Goal: Task Accomplishment & Management: Manage account settings

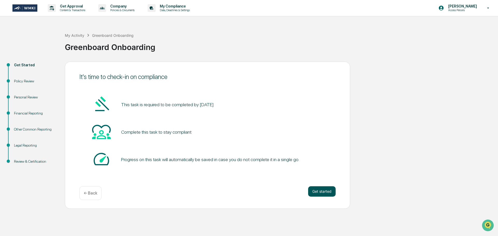
click at [320, 190] on button "Get started" at bounding box center [321, 191] width 27 height 10
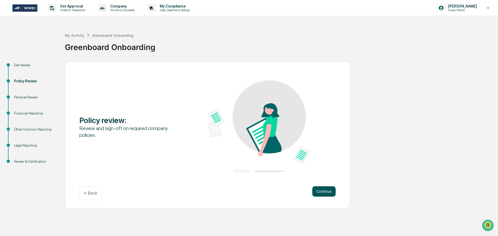
click at [330, 191] on button "Continue" at bounding box center [323, 191] width 23 height 10
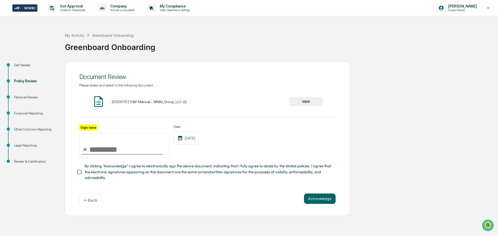
click at [309, 104] on button "VIEW" at bounding box center [306, 102] width 34 height 9
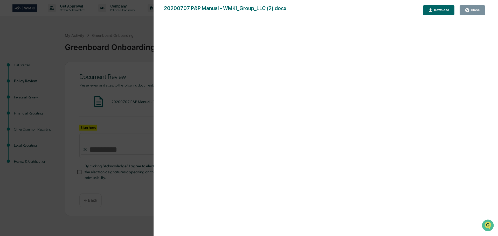
click at [469, 11] on icon "button" at bounding box center [467, 10] width 4 height 4
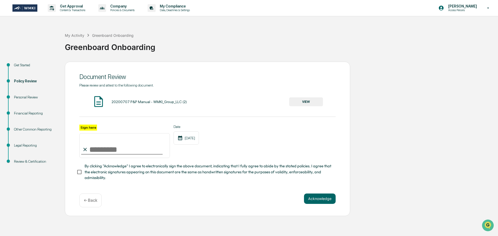
click at [126, 152] on input "Sign here" at bounding box center [124, 145] width 91 height 25
type input "**********"
click at [109, 174] on span "By clicking "Acknowledge" I agree to electronically sign the above document, in…" at bounding box center [208, 171] width 247 height 17
click at [321, 198] on button "Acknowledge" at bounding box center [320, 199] width 32 height 10
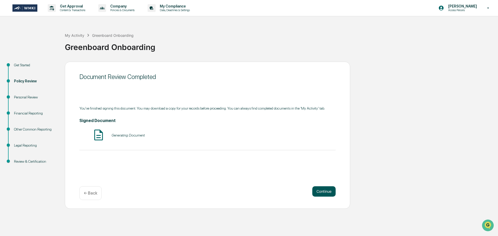
click at [327, 193] on button "Continue" at bounding box center [323, 191] width 23 height 10
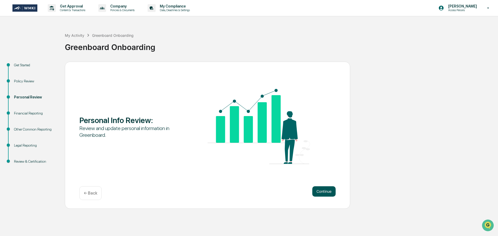
click at [322, 189] on button "Continue" at bounding box center [323, 191] width 23 height 10
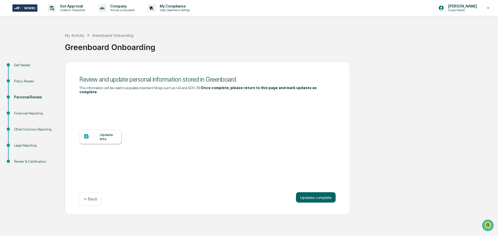
click at [113, 133] on div "Update Info" at bounding box center [108, 137] width 17 height 8
drag, startPoint x: 312, startPoint y: 191, endPoint x: 339, endPoint y: 185, distance: 27.3
click at [312, 192] on button "Updates complete" at bounding box center [316, 197] width 40 height 10
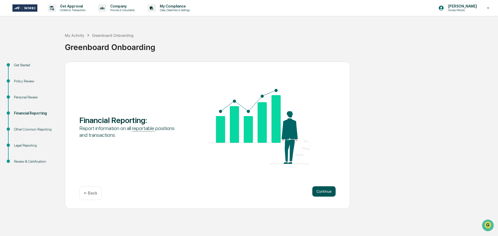
click at [328, 196] on button "Continue" at bounding box center [323, 191] width 23 height 10
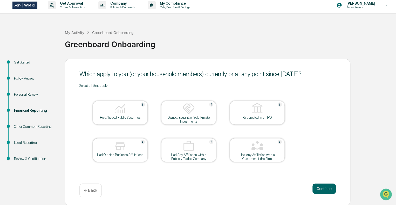
scroll to position [3, 0]
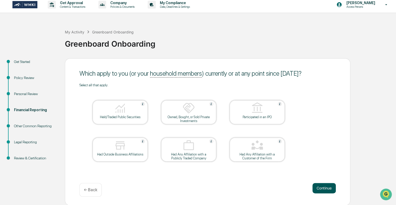
click at [323, 187] on button "Continue" at bounding box center [323, 188] width 23 height 10
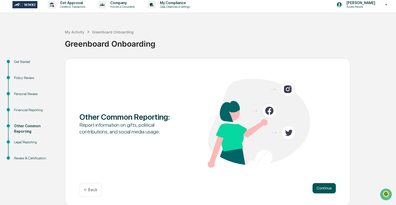
click at [334, 186] on button "Continue" at bounding box center [323, 188] width 23 height 10
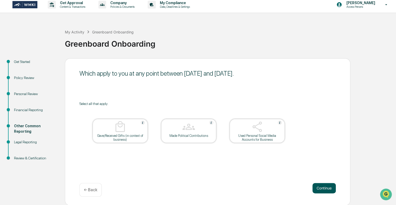
click at [319, 186] on button "Continue" at bounding box center [323, 188] width 23 height 10
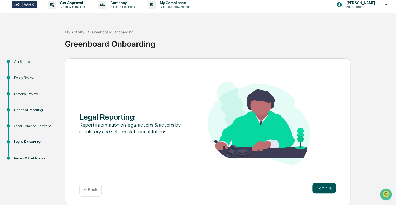
click at [326, 185] on button "Continue" at bounding box center [323, 188] width 23 height 10
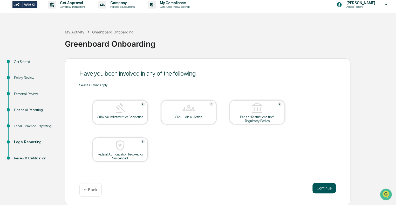
click at [319, 188] on button "Continue" at bounding box center [323, 188] width 23 height 10
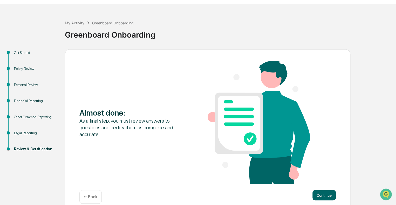
scroll to position [20, 0]
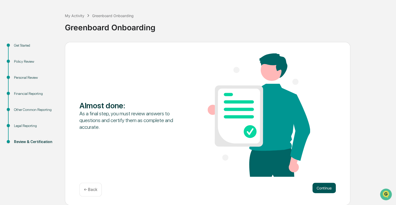
click at [319, 188] on button "Continue" at bounding box center [323, 188] width 23 height 10
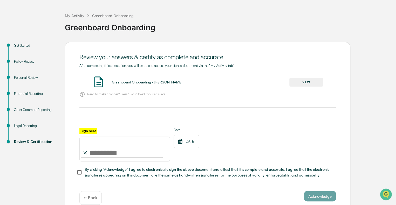
click at [312, 83] on button "VIEW" at bounding box center [306, 82] width 34 height 9
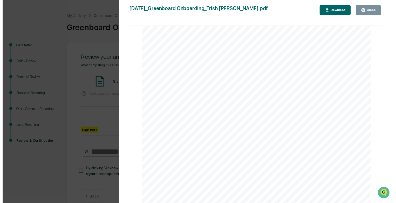
scroll to position [830, 0]
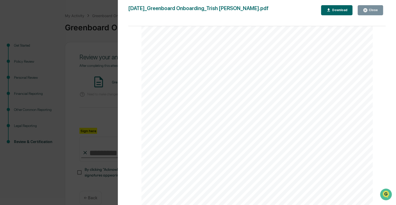
click at [363, 10] on button "Close" at bounding box center [369, 10] width 25 height 10
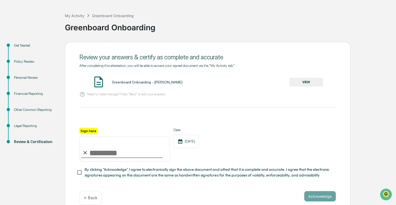
click at [125, 157] on input "Sign here" at bounding box center [124, 149] width 91 height 25
type input "**********"
click at [109, 172] on span "By clicking "Acknowledge" I agree to electronically sign the above document and…" at bounding box center [208, 173] width 247 height 12
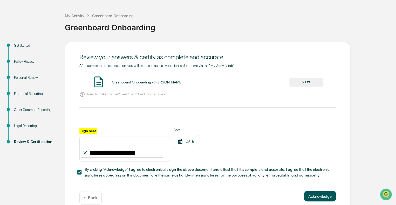
click at [324, 198] on button "Acknowledge" at bounding box center [320, 196] width 32 height 10
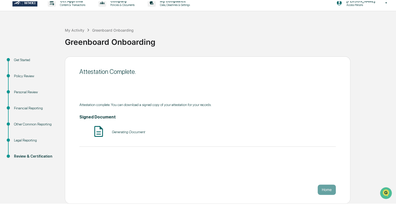
scroll to position [3, 0]
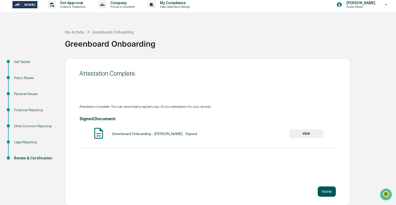
click at [330, 191] on button "Home" at bounding box center [326, 191] width 18 height 10
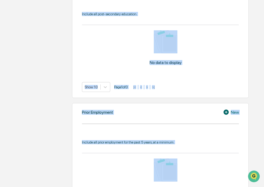
click at [58, 121] on div "Upload ADV 2B or U4 Upload your ADV to automatically populate your personal inf…" at bounding box center [153, 59] width 202 height 516
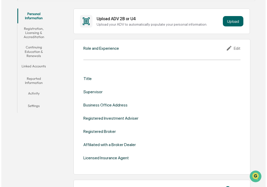
scroll to position [26, 0]
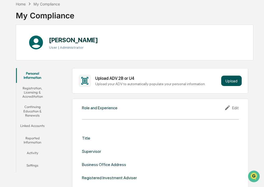
click at [227, 83] on button "Upload" at bounding box center [231, 81] width 20 height 10
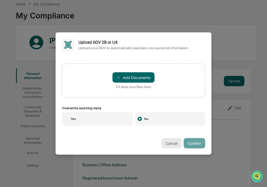
click at [173, 142] on button "Cancel" at bounding box center [171, 143] width 20 height 10
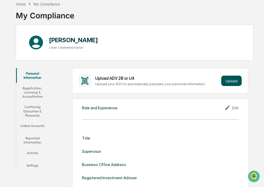
click at [229, 78] on button "Upload" at bounding box center [231, 81] width 20 height 10
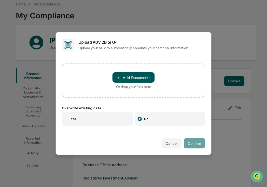
click at [127, 74] on button "＋ Add Documents" at bounding box center [133, 77] width 42 height 10
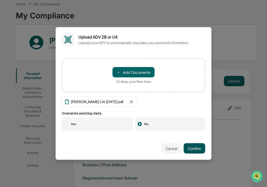
click at [194, 149] on button "Confirm" at bounding box center [194, 148] width 22 height 10
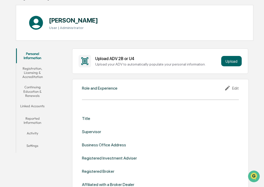
scroll to position [78, 0]
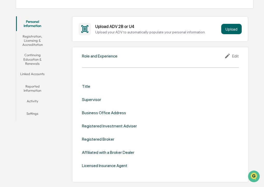
click at [235, 56] on div "Edit" at bounding box center [231, 56] width 15 height 6
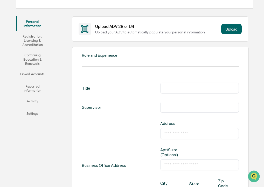
click at [170, 88] on input "text" at bounding box center [199, 88] width 71 height 5
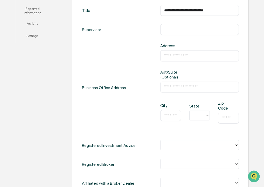
scroll to position [182, 0]
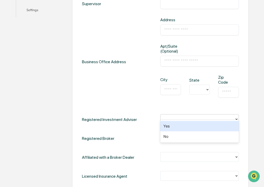
click at [182, 116] on div at bounding box center [197, 119] width 69 height 6
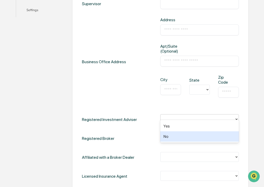
click at [181, 134] on div "No" at bounding box center [199, 136] width 79 height 10
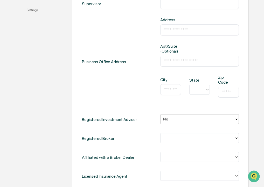
click at [181, 135] on div at bounding box center [197, 138] width 69 height 6
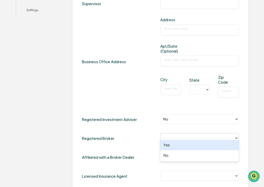
click at [178, 144] on div "Yes" at bounding box center [199, 145] width 79 height 10
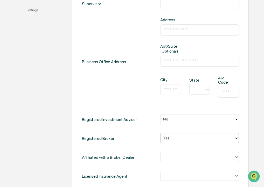
scroll to position [207, 0]
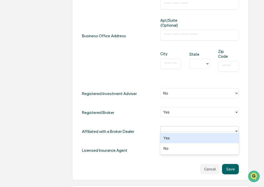
click at [181, 128] on div at bounding box center [197, 131] width 69 height 6
click at [176, 138] on div "Yes" at bounding box center [199, 138] width 79 height 10
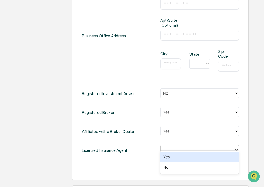
click at [175, 147] on div at bounding box center [197, 150] width 69 height 6
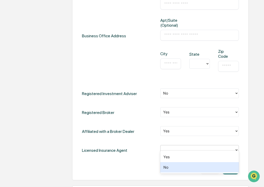
click at [175, 168] on div "No" at bounding box center [199, 167] width 79 height 10
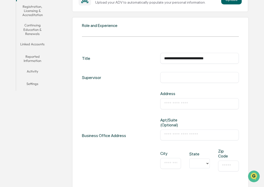
scroll to position [104, 0]
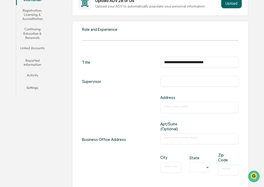
click at [188, 61] on input "**********" at bounding box center [199, 62] width 71 height 5
type input "**********"
click at [193, 80] on input "text" at bounding box center [199, 81] width 71 height 5
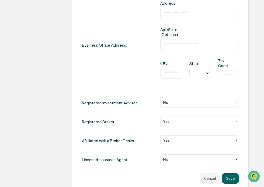
scroll to position [207, 0]
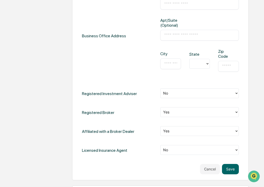
type input "**********"
click at [183, 109] on div at bounding box center [197, 112] width 69 height 6
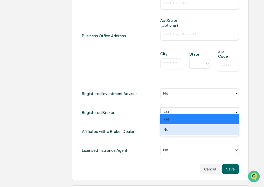
click at [179, 130] on div "No" at bounding box center [199, 129] width 79 height 10
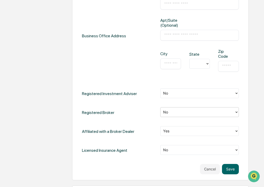
click at [184, 128] on div at bounding box center [197, 131] width 69 height 6
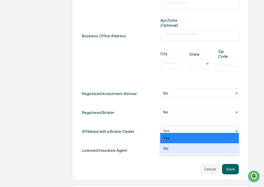
click at [183, 147] on div "No" at bounding box center [199, 148] width 79 height 10
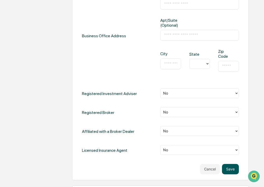
click at [229, 164] on button "Save" at bounding box center [230, 169] width 17 height 10
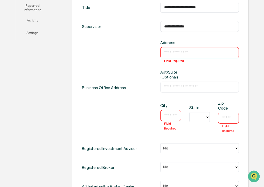
scroll to position [133, 0]
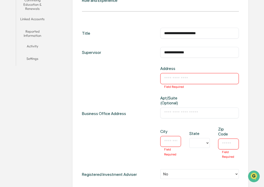
click at [178, 80] on input "text" at bounding box center [199, 78] width 71 height 5
click at [169, 82] on div "​ Field Required" at bounding box center [199, 78] width 79 height 11
click at [170, 77] on input "text" at bounding box center [199, 78] width 71 height 5
type input "**********"
click at [199, 110] on input "text" at bounding box center [199, 112] width 71 height 5
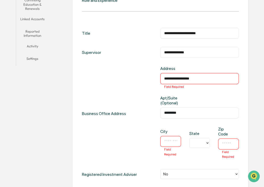
type input "*********"
click at [173, 136] on div "​ Field Required" at bounding box center [170, 141] width 21 height 11
click at [172, 139] on input "text" at bounding box center [170, 141] width 13 height 5
type input "******"
click at [200, 139] on div at bounding box center [198, 143] width 16 height 8
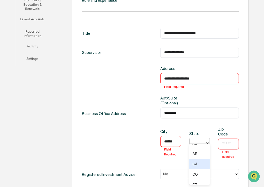
scroll to position [52, 0]
click at [199, 162] on div "CO" at bounding box center [199, 160] width 21 height 10
click at [225, 142] on input "text" at bounding box center [228, 144] width 13 height 5
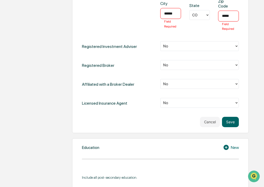
scroll to position [262, 0]
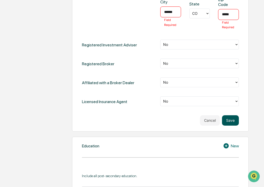
type input "*****"
click at [230, 117] on button "Save" at bounding box center [230, 120] width 17 height 10
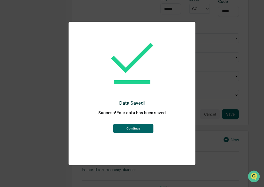
click at [139, 130] on button "Continue" at bounding box center [133, 128] width 40 height 9
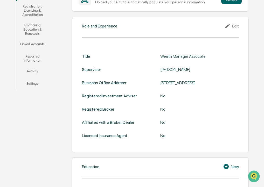
scroll to position [96, 0]
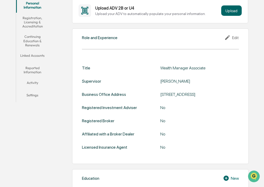
click at [233, 38] on div "Edit" at bounding box center [231, 37] width 15 height 6
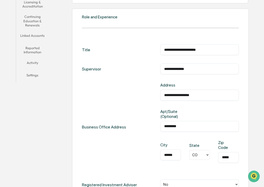
scroll to position [70, 0]
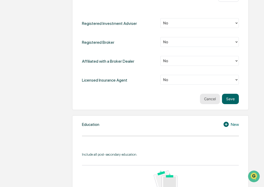
click at [215, 95] on button "Cancel" at bounding box center [210, 99] width 20 height 10
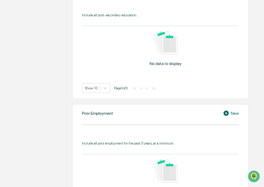
scroll to position [241, 0]
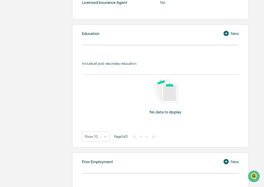
click at [237, 37] on div "New" at bounding box center [231, 33] width 16 height 6
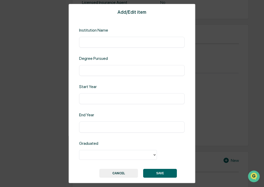
click at [137, 38] on div "​" at bounding box center [132, 42] width 106 height 11
click at [135, 42] on input "text" at bounding box center [132, 42] width 98 height 5
type input "**********"
click at [130, 68] on input "text" at bounding box center [132, 70] width 98 height 5
type input "*******"
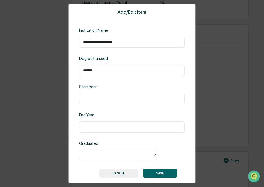
click at [121, 96] on div "​" at bounding box center [132, 98] width 106 height 11
click at [121, 100] on input "text" at bounding box center [132, 98] width 98 height 5
type input "****"
click at [112, 130] on div "​" at bounding box center [132, 127] width 106 height 11
click at [99, 128] on input "text" at bounding box center [132, 126] width 98 height 5
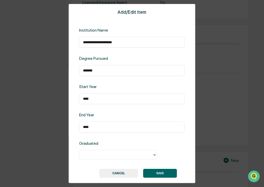
type input "****"
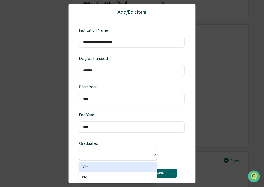
click at [133, 151] on div at bounding box center [115, 155] width 73 height 8
click at [122, 166] on div "Yes" at bounding box center [118, 167] width 78 height 10
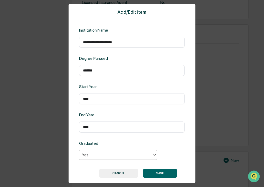
click at [158, 172] on button "SAVE" at bounding box center [160, 173] width 34 height 9
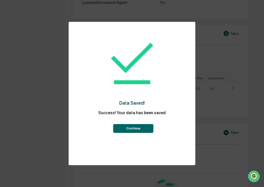
click at [143, 130] on button "Continue" at bounding box center [133, 128] width 40 height 9
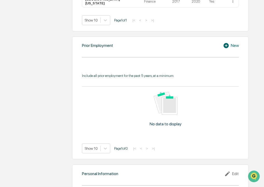
scroll to position [319, 0]
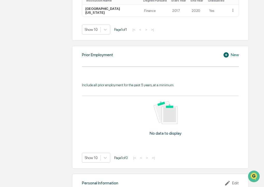
click at [233, 57] on div "New" at bounding box center [231, 55] width 16 height 6
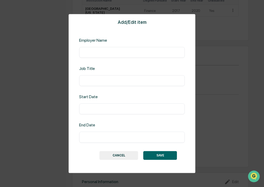
click at [96, 52] on input "text" at bounding box center [132, 52] width 98 height 5
type input "**********"
click at [116, 81] on input "text" at bounding box center [132, 80] width 98 height 5
type input "**********"
click at [134, 105] on div "​" at bounding box center [132, 109] width 106 height 11
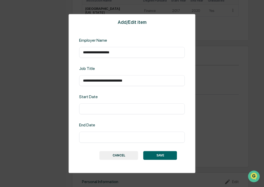
click at [133, 109] on input "text" at bounding box center [132, 109] width 98 height 5
type input "*********"
click at [116, 138] on input "text" at bounding box center [132, 137] width 98 height 5
type input "*"
type input "**********"
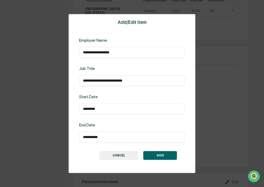
click at [159, 154] on button "SAVE" at bounding box center [160, 155] width 34 height 9
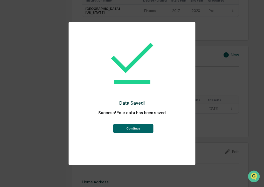
click at [138, 127] on button "Continue" at bounding box center [133, 128] width 40 height 9
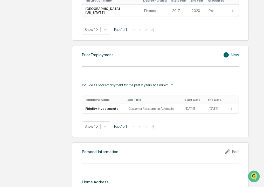
click at [229, 58] on icon at bounding box center [227, 55] width 8 height 6
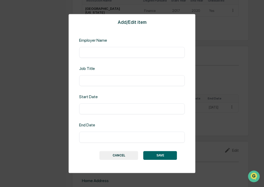
click at [131, 53] on input "text" at bounding box center [132, 52] width 98 height 5
type input "**********"
click at [111, 80] on input "text" at bounding box center [132, 80] width 98 height 5
type input "**********"
click at [133, 107] on input "text" at bounding box center [132, 109] width 98 height 5
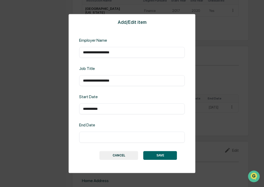
type input "**********"
click at [127, 137] on input "text" at bounding box center [132, 137] width 98 height 5
type input "**********"
click at [157, 158] on button "SAVE" at bounding box center [160, 155] width 34 height 9
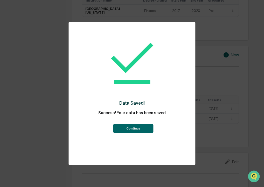
click at [137, 128] on button "Continue" at bounding box center [133, 128] width 40 height 9
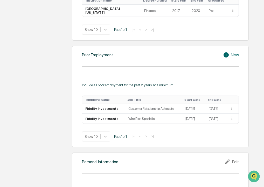
click at [228, 57] on icon at bounding box center [226, 54] width 5 height 5
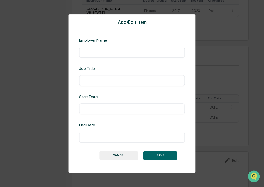
click at [118, 51] on input "text" at bounding box center [132, 52] width 98 height 5
type input "*********"
click at [105, 83] on input "text" at bounding box center [132, 80] width 98 height 5
type input "*********"
click at [124, 110] on input "text" at bounding box center [132, 109] width 98 height 5
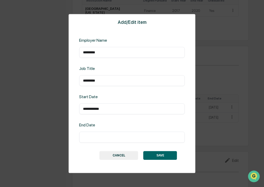
type input "**********"
click at [116, 136] on input "text" at bounding box center [132, 137] width 98 height 5
type input "*********"
click at [161, 152] on button "SAVE" at bounding box center [160, 155] width 34 height 9
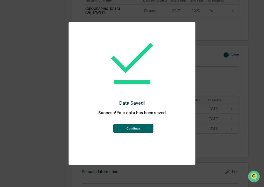
click at [146, 129] on button "Continue" at bounding box center [133, 128] width 40 height 9
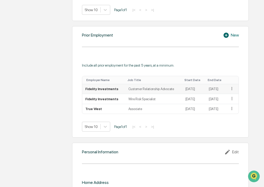
scroll to position [382, 0]
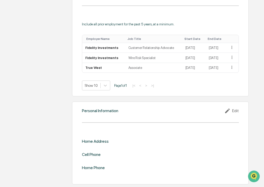
click at [235, 110] on div "Edit" at bounding box center [231, 111] width 15 height 6
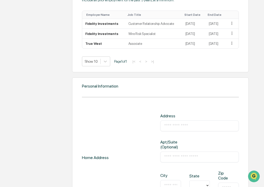
scroll to position [434, 0]
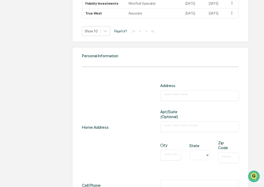
click at [188, 101] on div "​" at bounding box center [199, 95] width 79 height 11
click at [188, 98] on input "text" at bounding box center [199, 95] width 71 height 5
type input "**********"
type input "*********"
type input "********"
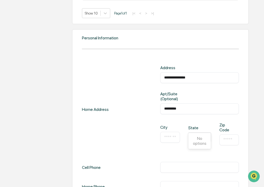
scroll to position [460, 0]
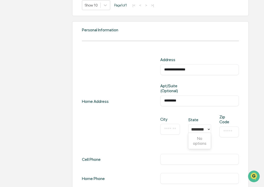
click at [169, 127] on input "text" at bounding box center [170, 129] width 12 height 5
drag, startPoint x: 170, startPoint y: 128, endPoint x: 159, endPoint y: 131, distance: 11.0
click at [159, 131] on div "**********" at bounding box center [160, 101] width 157 height 88
type input "******"
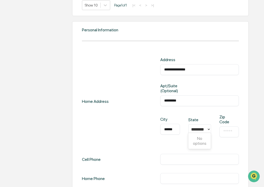
click at [207, 117] on div "State ********" at bounding box center [199, 125] width 23 height 17
click at [228, 129] on input "text" at bounding box center [229, 131] width 12 height 5
type input "*****"
click at [239, 138] on div "City ****** ​ State ******** Zip Code ***** ​" at bounding box center [199, 130] width 79 height 31
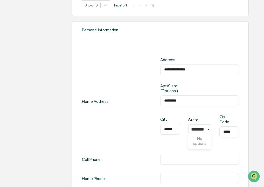
scroll to position [0, 2]
click at [197, 128] on input "********" at bounding box center [198, 129] width 17 height 5
click at [212, 133] on div "City ****** ​ State option , selected. 0 results available for search term Colo…" at bounding box center [199, 130] width 79 height 31
click at [202, 127] on div at bounding box center [197, 130] width 11 height 6
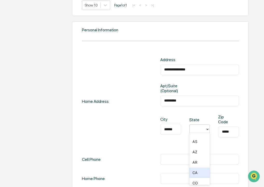
scroll to position [26, 0]
click at [198, 173] on div "CO" at bounding box center [199, 175] width 21 height 10
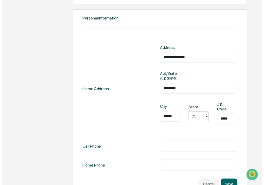
scroll to position [482, 0]
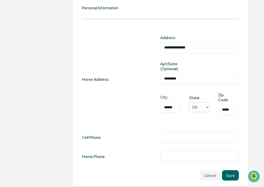
click at [197, 141] on div "**********" at bounding box center [160, 98] width 157 height 127
click at [197, 136] on input "text" at bounding box center [199, 137] width 71 height 5
type input "**********"
click at [234, 172] on button "Save" at bounding box center [230, 175] width 17 height 10
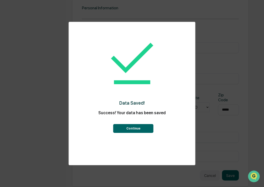
click at [145, 129] on button "Continue" at bounding box center [133, 128] width 40 height 9
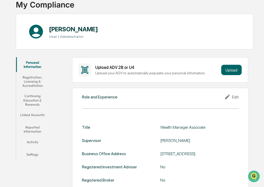
scroll to position [0, 0]
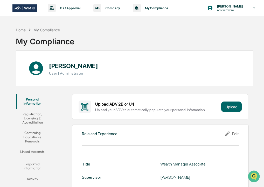
click at [32, 119] on button "Registration, Licensing & Accreditation" at bounding box center [32, 118] width 33 height 19
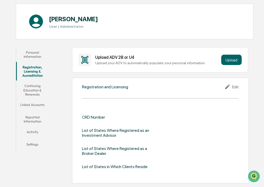
scroll to position [52, 0]
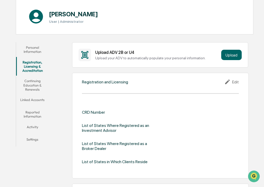
click at [232, 80] on icon at bounding box center [228, 82] width 8 height 6
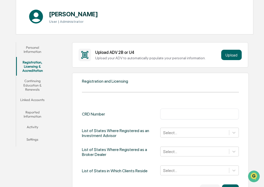
click at [180, 113] on input "text" at bounding box center [199, 114] width 71 height 5
paste input "*******"
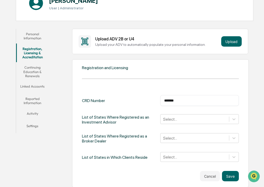
scroll to position [78, 0]
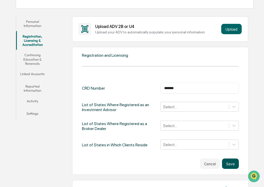
type input "*******"
click at [233, 162] on button "Save" at bounding box center [230, 164] width 17 height 10
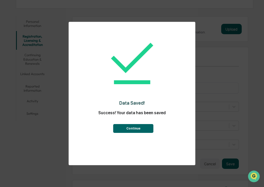
click at [142, 133] on button "Continue" at bounding box center [133, 128] width 40 height 9
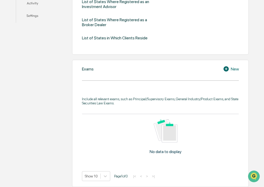
scroll to position [207, 0]
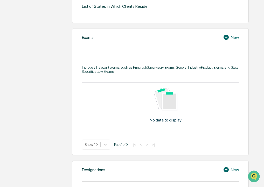
click at [231, 37] on div "New" at bounding box center [231, 37] width 16 height 6
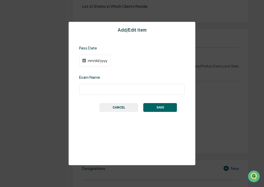
click at [103, 60] on div "mm/dd/yyyy" at bounding box center [97, 61] width 21 height 4
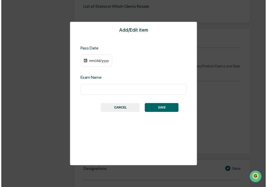
scroll to position [208, 0]
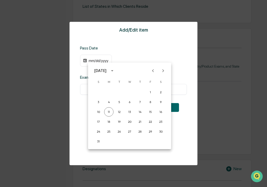
click at [115, 71] on icon "calendar view is open, switch to year view" at bounding box center [112, 71] width 6 height 6
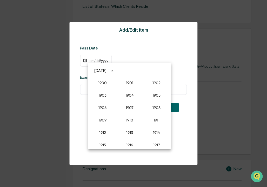
scroll to position [480, 0]
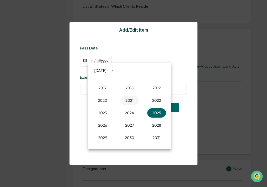
click at [127, 101] on button "2021" at bounding box center [129, 100] width 19 height 9
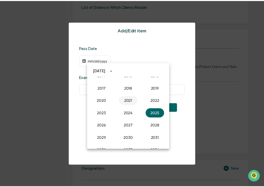
scroll to position [207, 0]
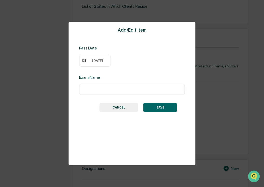
click at [95, 62] on div "08/11/2021" at bounding box center [97, 61] width 21 height 4
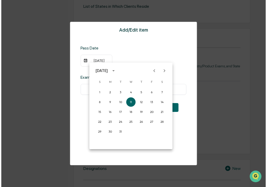
scroll to position [208, 0]
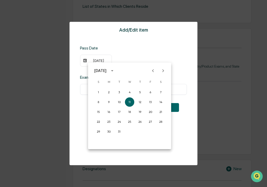
click at [99, 71] on div "August 2021" at bounding box center [100, 71] width 12 height 6
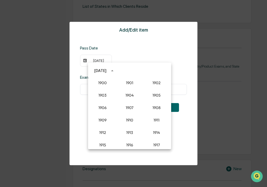
scroll to position [468, 0]
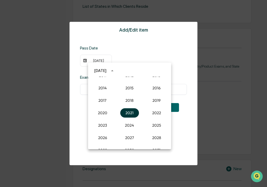
click at [126, 114] on button "2021" at bounding box center [129, 112] width 19 height 9
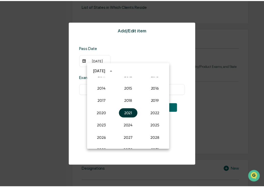
scroll to position [207, 0]
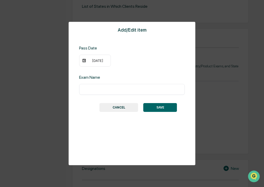
click at [101, 62] on div "08/11/2021" at bounding box center [97, 61] width 21 height 4
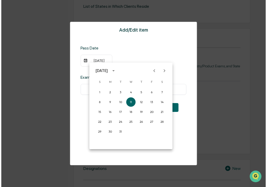
scroll to position [208, 0]
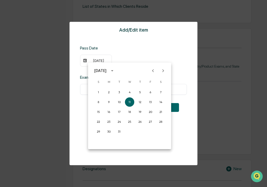
click at [152, 72] on icon "Previous month" at bounding box center [153, 71] width 6 height 6
click at [108, 112] on button "12" at bounding box center [108, 111] width 9 height 9
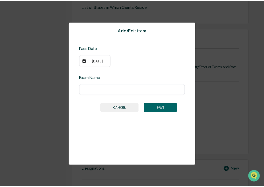
scroll to position [207, 0]
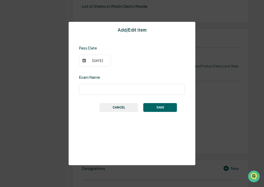
click at [112, 88] on input "text" at bounding box center [132, 89] width 98 height 5
type input "*********"
click at [161, 104] on button "SAVE" at bounding box center [160, 107] width 34 height 9
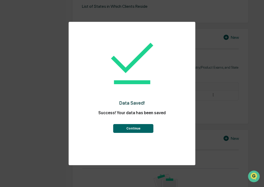
click at [140, 127] on button "Continue" at bounding box center [133, 128] width 40 height 9
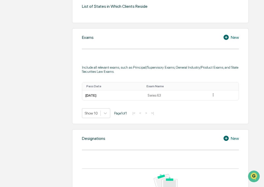
click at [229, 37] on icon at bounding box center [227, 37] width 8 height 6
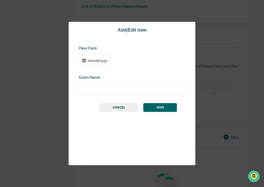
click at [103, 61] on div "mm/dd/yyyy" at bounding box center [97, 61] width 21 height 4
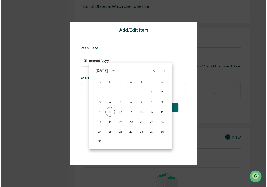
scroll to position [208, 0]
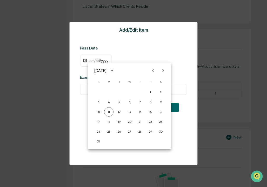
click at [106, 68] on div "August 2025" at bounding box center [100, 71] width 12 height 6
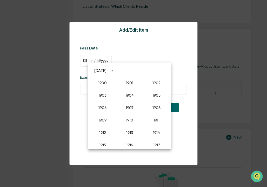
scroll to position [480, 0]
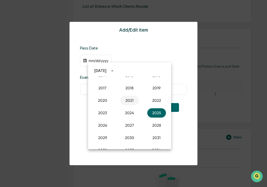
click at [131, 98] on button "2021" at bounding box center [129, 100] width 19 height 9
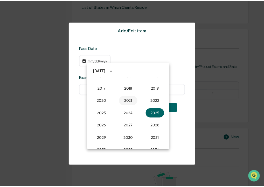
scroll to position [207, 0]
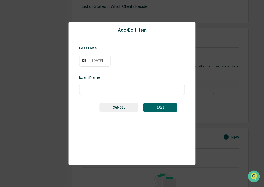
click at [106, 58] on div "08/11/2021" at bounding box center [95, 61] width 32 height 12
click at [103, 61] on div "08/11/2021" at bounding box center [97, 61] width 21 height 4
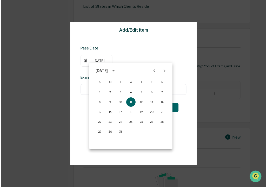
scroll to position [208, 0]
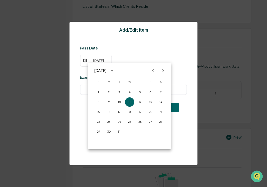
click at [154, 71] on icon "Previous month" at bounding box center [153, 71] width 6 height 6
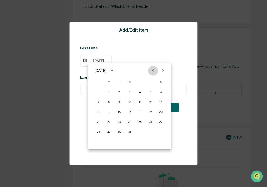
click at [154, 71] on icon "Previous month" at bounding box center [153, 71] width 6 height 6
click at [118, 93] on button "2" at bounding box center [118, 92] width 9 height 9
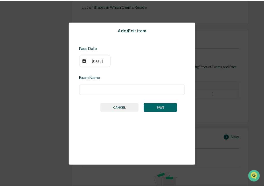
scroll to position [207, 0]
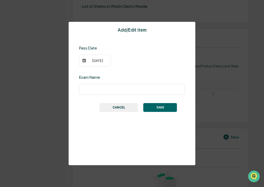
click at [113, 91] on input "text" at bounding box center [132, 89] width 98 height 5
type input "********"
click at [158, 107] on button "SAVE" at bounding box center [160, 107] width 34 height 9
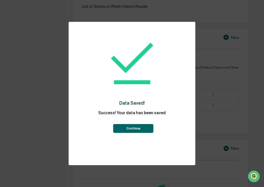
click at [135, 125] on button "Continue" at bounding box center [133, 128] width 40 height 9
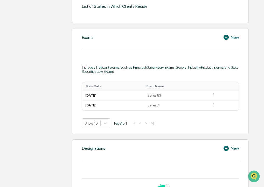
click at [234, 36] on div "New" at bounding box center [231, 37] width 16 height 6
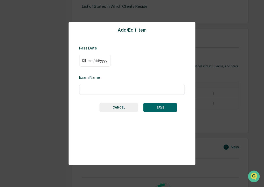
click at [100, 64] on div "mm/dd/yyyy" at bounding box center [95, 61] width 32 height 12
click at [98, 61] on div "mm/dd/yyyy" at bounding box center [97, 61] width 21 height 4
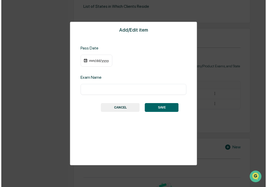
scroll to position [208, 0]
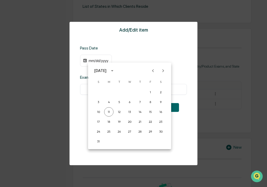
click at [108, 70] on div "August 2025" at bounding box center [101, 71] width 14 height 6
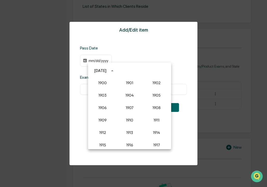
scroll to position [480, 0]
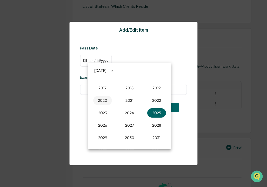
click at [105, 101] on button "2020" at bounding box center [102, 100] width 19 height 9
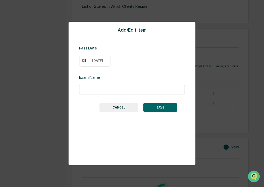
click at [103, 62] on div "08/11/2020" at bounding box center [97, 61] width 21 height 4
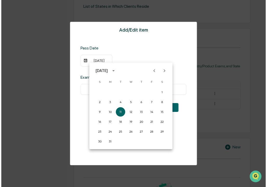
scroll to position [208, 0]
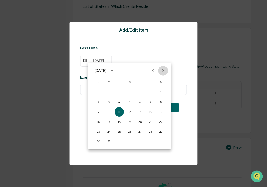
click at [163, 71] on icon "Next month" at bounding box center [163, 71] width 6 height 6
click at [163, 71] on icon "Next month" at bounding box center [163, 70] width 2 height 3
click at [141, 133] on button "29" at bounding box center [139, 131] width 9 height 9
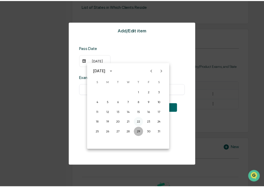
scroll to position [207, 0]
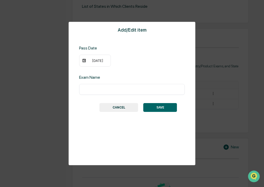
click at [116, 91] on input "text" at bounding box center [132, 89] width 98 height 5
type input "*"
type input "***"
click at [173, 110] on button "SAVE" at bounding box center [160, 107] width 34 height 9
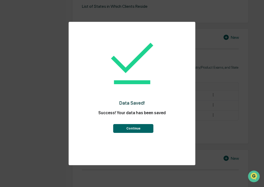
click at [145, 130] on button "Continue" at bounding box center [133, 128] width 40 height 9
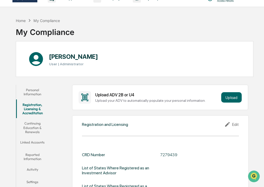
scroll to position [26, 0]
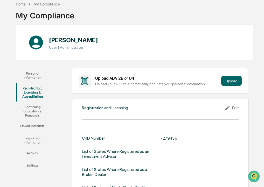
click at [38, 110] on button "Continuing Education & Renewals" at bounding box center [32, 111] width 33 height 19
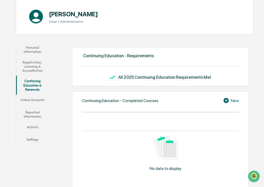
click at [31, 101] on button "Linked Accounts" at bounding box center [32, 101] width 33 height 12
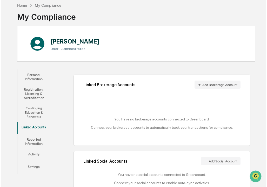
scroll to position [37, 0]
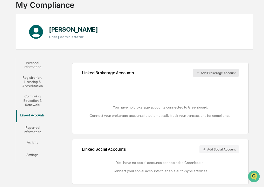
click at [222, 75] on button "Add Brokerage Account" at bounding box center [216, 73] width 46 height 8
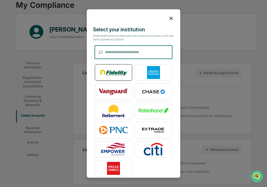
click at [117, 71] on img at bounding box center [114, 72] width 30 height 13
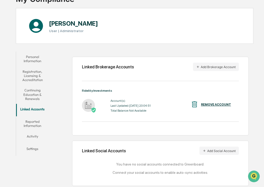
scroll to position [44, 0]
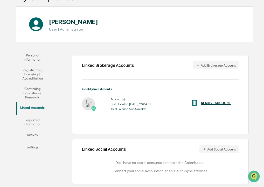
click at [37, 123] on button "Reported Information" at bounding box center [32, 122] width 33 height 15
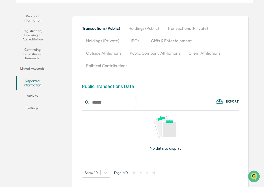
scroll to position [86, 0]
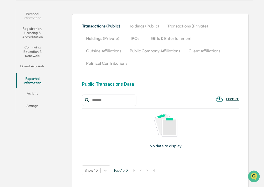
click at [30, 94] on button "Activity" at bounding box center [32, 94] width 33 height 12
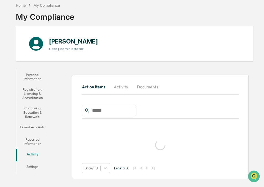
scroll to position [25, 0]
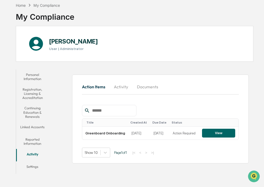
click at [36, 167] on button "Settings" at bounding box center [32, 168] width 33 height 12
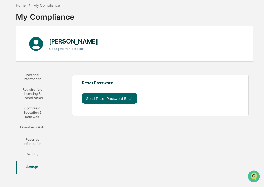
click at [31, 93] on button "Registration, Licensing & Accreditation" at bounding box center [32, 93] width 33 height 19
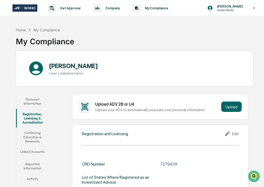
click at [27, 134] on button "Continuing Education & Renewals" at bounding box center [32, 137] width 33 height 19
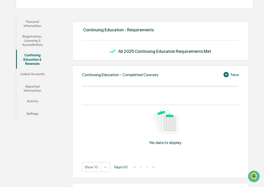
click at [33, 88] on button "Reported Information" at bounding box center [32, 88] width 33 height 15
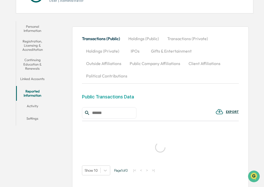
click at [37, 81] on div "Personal Information Registration, Licensing & Accreditation Continuing Educati…" at bounding box center [135, 109] width 238 height 181
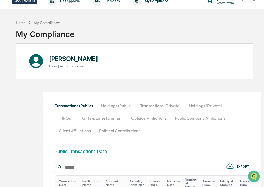
scroll to position [0, 0]
